Goal: Find specific page/section: Find specific page/section

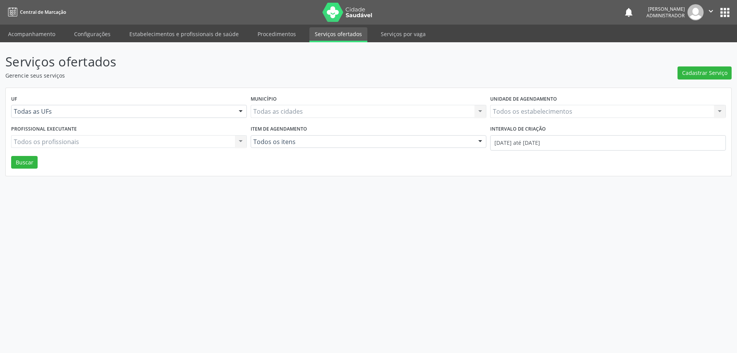
drag, startPoint x: 339, startPoint y: 38, endPoint x: 349, endPoint y: 35, distance: 11.1
click at [339, 36] on link "Serviços ofertados" at bounding box center [338, 34] width 58 height 15
click at [530, 112] on div "Todos os estabelecimentos Todos os estabelecimentos Nenhum resultado encontrado…" at bounding box center [608, 111] width 236 height 13
click at [51, 33] on link "Acompanhamento" at bounding box center [32, 33] width 58 height 13
